Goal: Ask a question: Seek information or help from site administrators or community

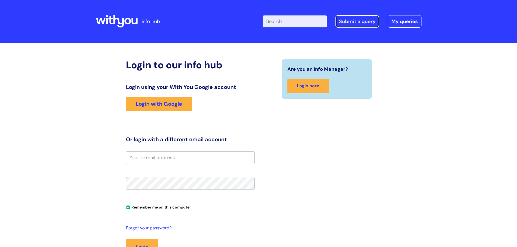
click at [356, 23] on link "Submit a query" at bounding box center [358, 21] width 44 height 12
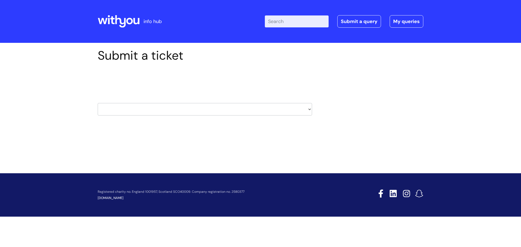
click at [149, 104] on select "HR / People IT and Support Clinical Drug Alerts Finance Accounts Data Support T…" at bounding box center [205, 109] width 214 height 12
select select "it_and_support"
click at [98, 103] on select "HR / People IT and Support Clinical Drug Alerts Finance Accounts Data Support T…" at bounding box center [205, 109] width 214 height 12
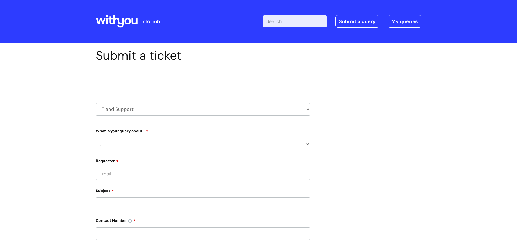
click at [125, 141] on select "... Mobile Phone Reset & MFA Accounts, Starters and Leavers IT Hardware issue I…" at bounding box center [203, 144] width 214 height 12
select select "IT Hardware issue"
click at [96, 138] on select "... Mobile Phone Reset & MFA Accounts, Starters and Leavers IT Hardware issue I…" at bounding box center [203, 144] width 214 height 12
click at [130, 169] on select "... I need a new or replacement ... I’m waiting for new or replacement hardware…" at bounding box center [205, 172] width 210 height 12
click at [326, 123] on div "Submit a ticket Select issue type HR / People IT and Support Clinical Drug Aler…" at bounding box center [259, 218] width 334 height 340
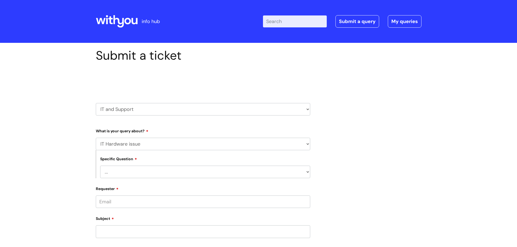
click at [146, 108] on select "HR / People IT and Support Clinical Drug Alerts Finance Accounts Data Support T…" at bounding box center [203, 109] width 214 height 12
select select "systems"
click at [96, 103] on select "HR / People IT and Support Clinical Drug Alerts Finance Accounts Data Support T…" at bounding box center [203, 109] width 214 height 12
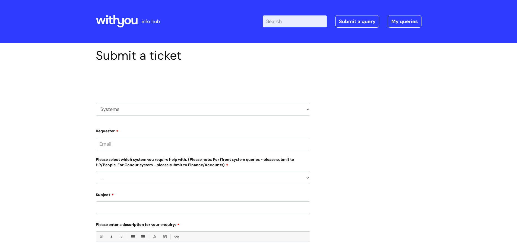
click at [133, 145] on input "Requester" at bounding box center [203, 144] width 214 height 12
type input "Please may I have access to Incident Number 44106 as I am required to complete …"
click at [122, 181] on div "Please select which system you require help with. (Please note: For iTrent syst…" at bounding box center [203, 170] width 214 height 28
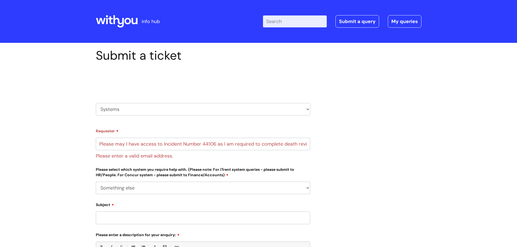
click at [96, 182] on select "... Ulysses Helpdesk Monday.com Nebula fault ILLY CarePath fault Halo fault E-c…" at bounding box center [203, 188] width 214 height 12
click at [149, 190] on select "... Ulysses Helpdesk Monday.com Nebula fault ILLY CarePath fault Halo fault E-c…" at bounding box center [203, 188] width 214 height 12
select select "Ulysses"
click at [96, 182] on select "... Ulysses Helpdesk Monday.com Nebula fault ILLY CarePath fault Halo fault E-c…" at bounding box center [203, 188] width 214 height 12
click at [143, 214] on select "... Login required Data report assistance Reporting a fault" at bounding box center [205, 216] width 210 height 12
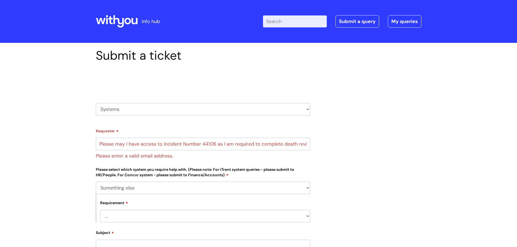
select select "Data report assistance"
click at [100, 210] on select "... Login required Data report assistance Reporting a fault" at bounding box center [205, 216] width 210 height 12
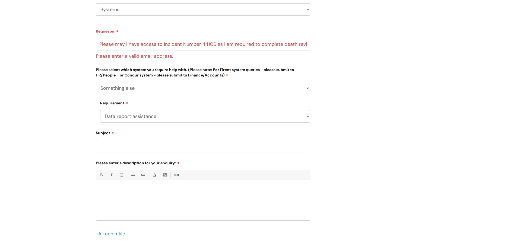
scroll to position [105, 0]
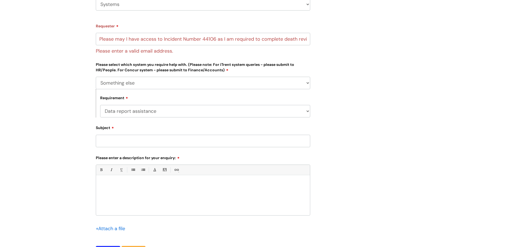
click at [124, 141] on input "Subject" at bounding box center [203, 141] width 214 height 12
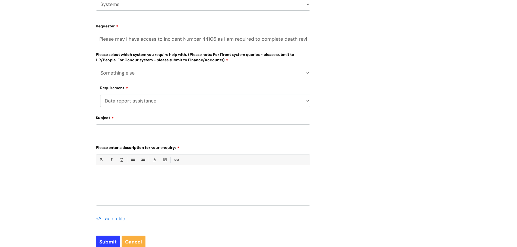
click at [176, 35] on input "Please may I have access to Incident Number 44106 as I am required to complete …" at bounding box center [203, 39] width 214 height 12
drag, startPoint x: 99, startPoint y: 38, endPoint x: 314, endPoint y: 52, distance: 215.2
click at [314, 52] on div "Submit a ticket Select issue type HR / People IT and Support Clinical Drug Aler…" at bounding box center [203, 100] width 223 height 314
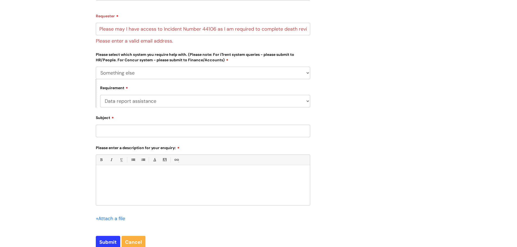
paste div
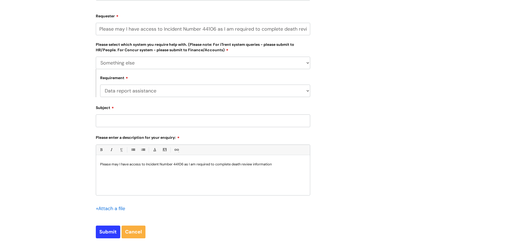
scroll to position [105, 0]
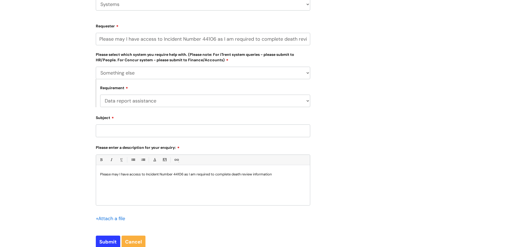
drag, startPoint x: 100, startPoint y: 27, endPoint x: 312, endPoint y: 36, distance: 212.5
click at [312, 36] on div "Submit a ticket Select issue type HR / People IT and Support Clinical Drug Aler…" at bounding box center [203, 100] width 223 height 314
click at [105, 39] on input "information" at bounding box center [203, 39] width 214 height 12
type input "formation"
drag, startPoint x: 127, startPoint y: 38, endPoint x: 98, endPoint y: 37, distance: 28.8
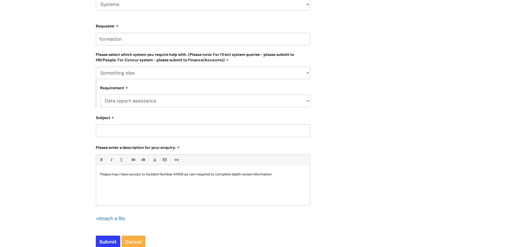
click at [98, 37] on input "formation" at bounding box center [203, 39] width 214 height 12
type input "lynda.edward@wearewithyou.org.uk"
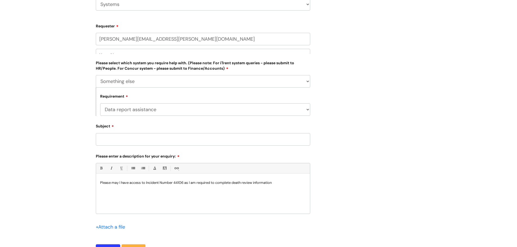
click at [116, 129] on div "Subject" at bounding box center [203, 134] width 214 height 24
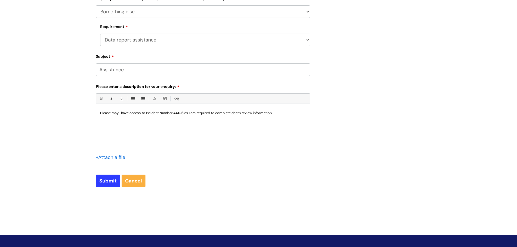
scroll to position [219, 0]
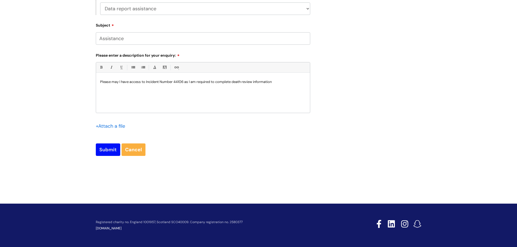
type input "Assistance"
click at [110, 148] on input "Submit" at bounding box center [108, 150] width 24 height 12
type input "Please Wait..."
